Goal: Information Seeking & Learning: Learn about a topic

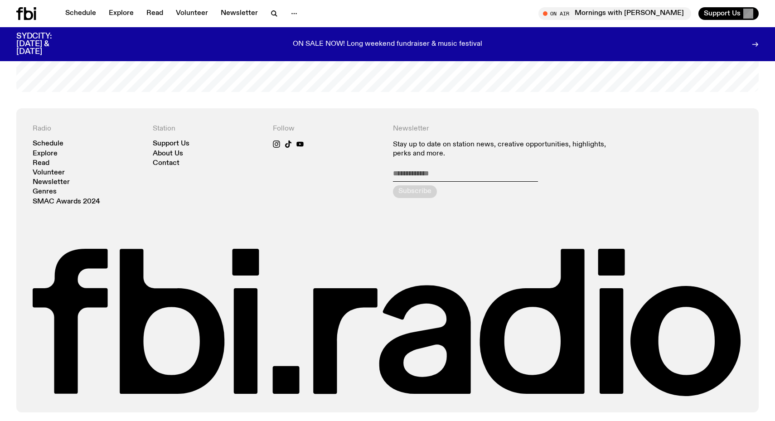
scroll to position [2044, 0]
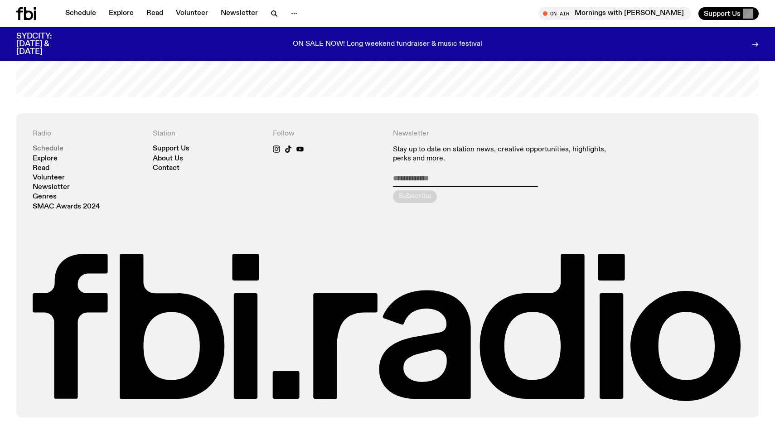
click at [48, 151] on link "Schedule" at bounding box center [48, 148] width 31 height 7
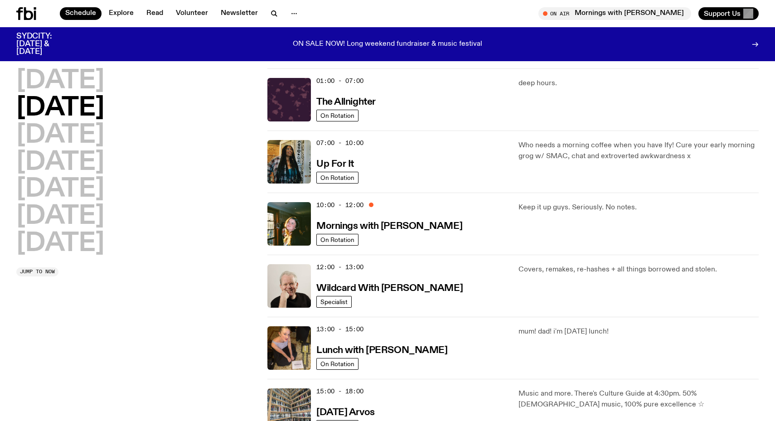
scroll to position [16, 0]
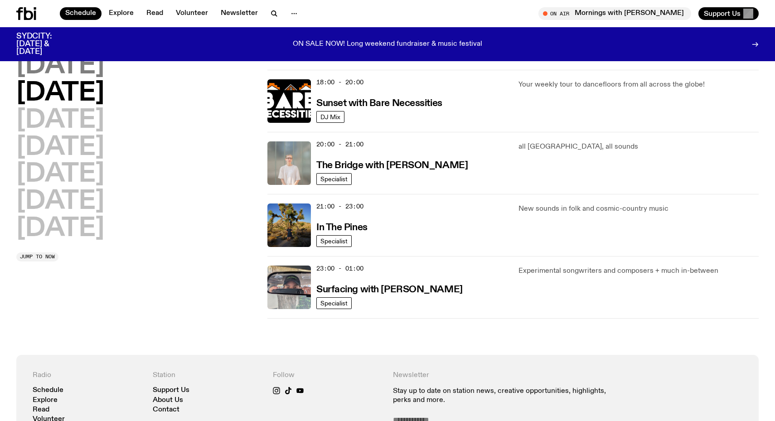
click at [85, 71] on h2 "[DATE]" at bounding box center [60, 65] width 88 height 25
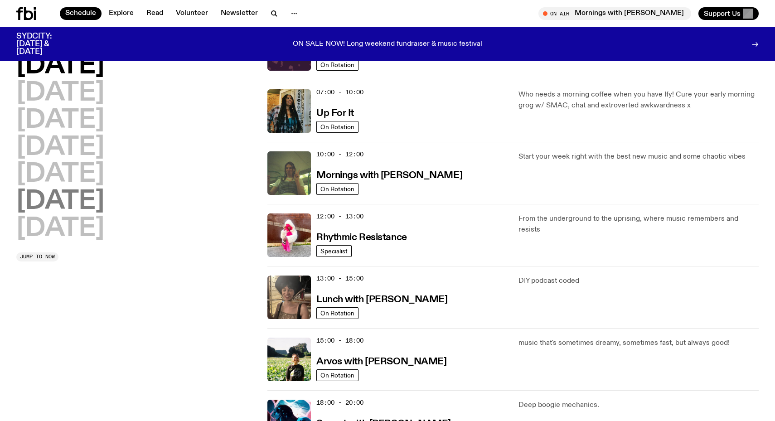
click at [58, 197] on h2 "[DATE]" at bounding box center [60, 201] width 88 height 25
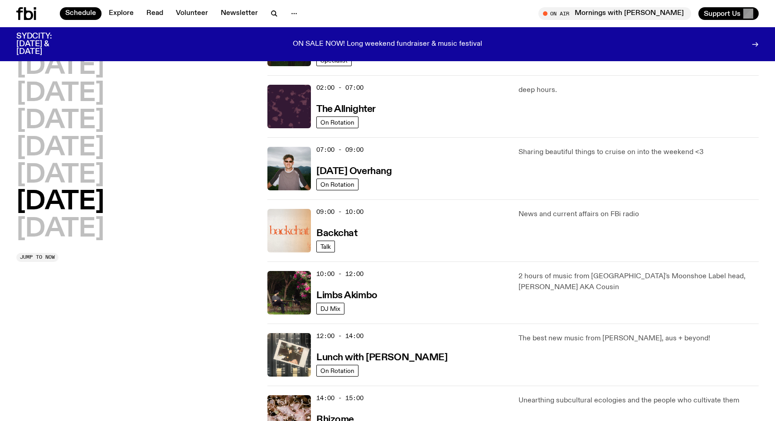
scroll to position [80, 0]
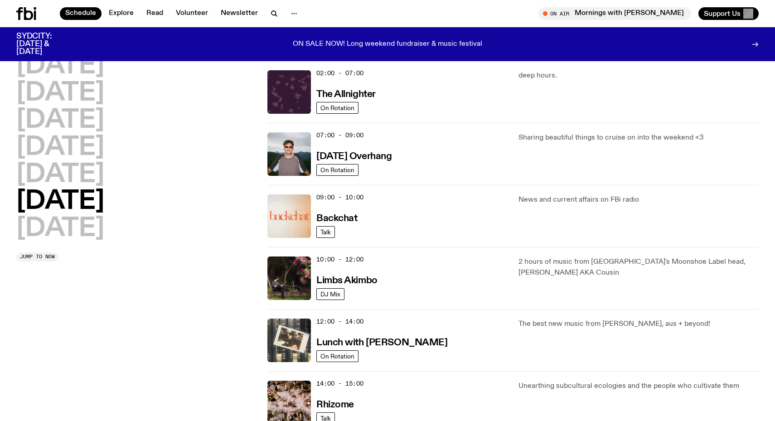
click at [341, 202] on div "09:00 - 10:00 Backchat" at bounding box center [411, 215] width 191 height 43
click at [323, 229] on span "Talk" at bounding box center [325, 231] width 10 height 7
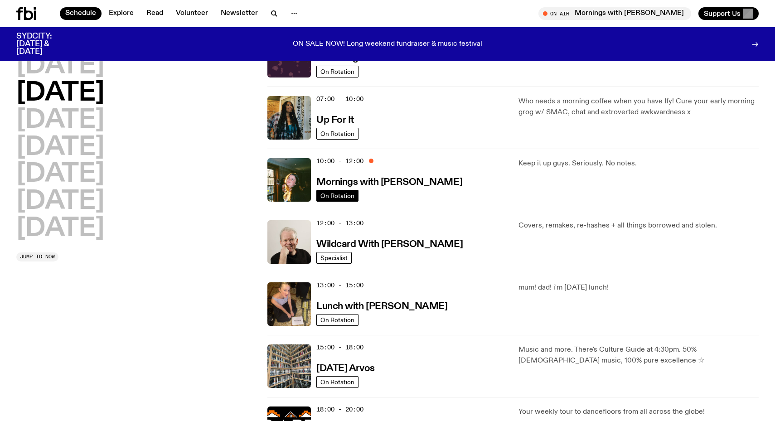
scroll to position [48, 0]
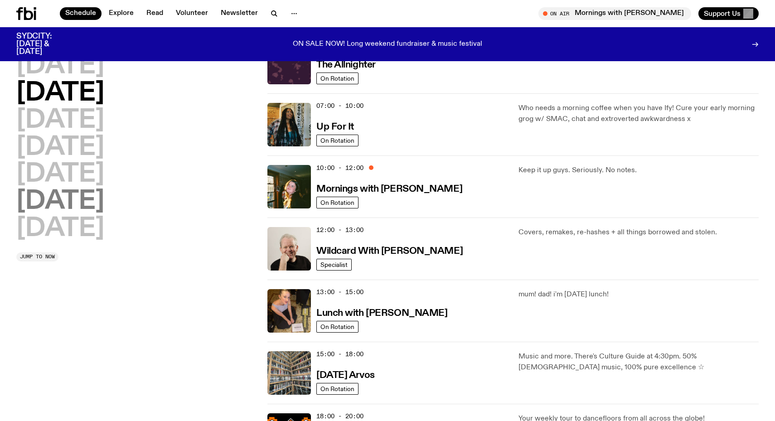
click at [75, 204] on h2 "[DATE]" at bounding box center [60, 201] width 88 height 25
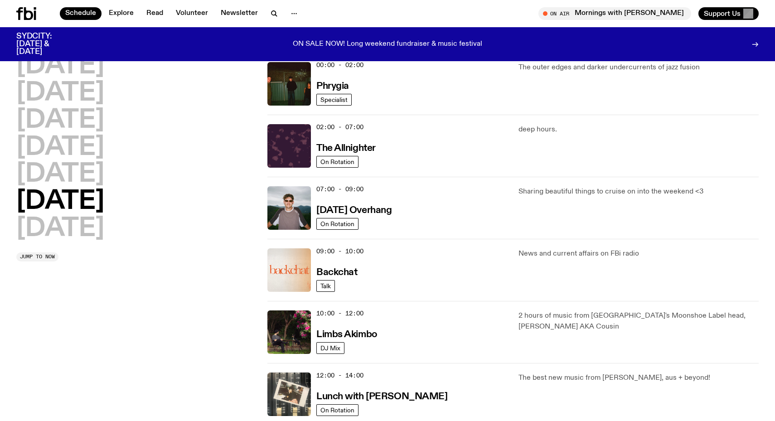
scroll to position [25, 0]
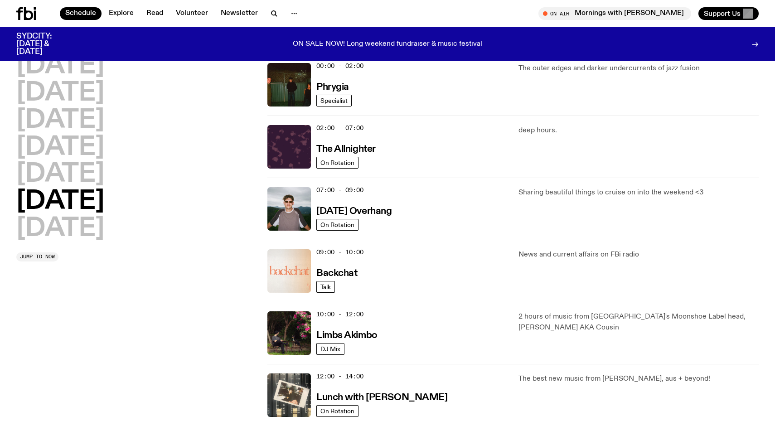
click at [289, 273] on img at bounding box center [288, 270] width 43 height 43
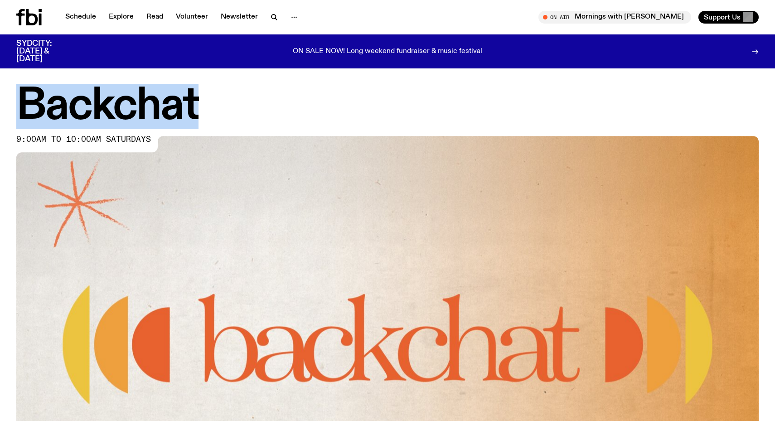
drag, startPoint x: 205, startPoint y: 121, endPoint x: 23, endPoint y: 103, distance: 182.5
click at [23, 103] on h1 "Backchat" at bounding box center [387, 106] width 742 height 41
copy h1 "Backchat"
